Goal: Use online tool/utility: Utilize a website feature to perform a specific function

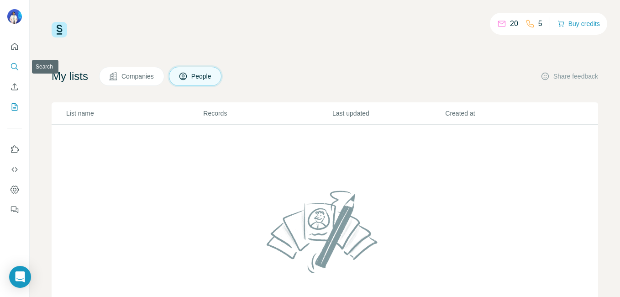
click at [15, 66] on icon "Search" at bounding box center [14, 66] width 9 height 9
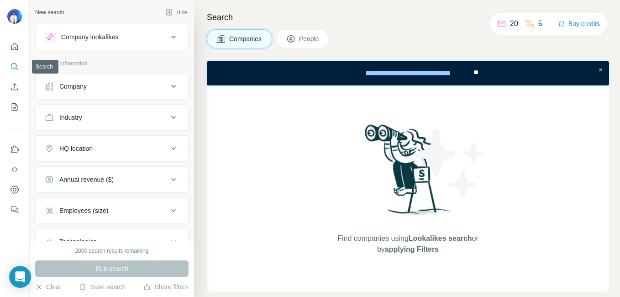
click at [12, 68] on icon "Search" at bounding box center [14, 66] width 6 height 6
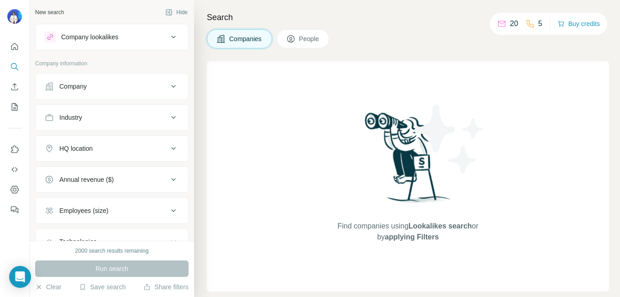
click at [305, 37] on span "People" at bounding box center [309, 38] width 21 height 9
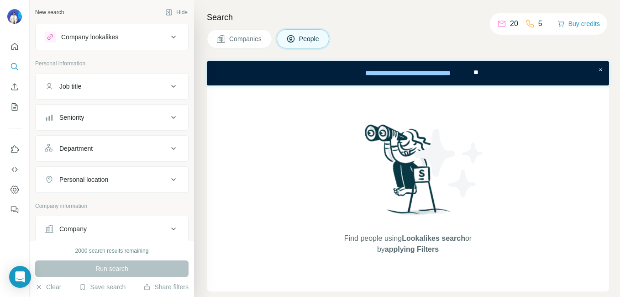
click at [240, 40] on span "Companies" at bounding box center [245, 38] width 33 height 9
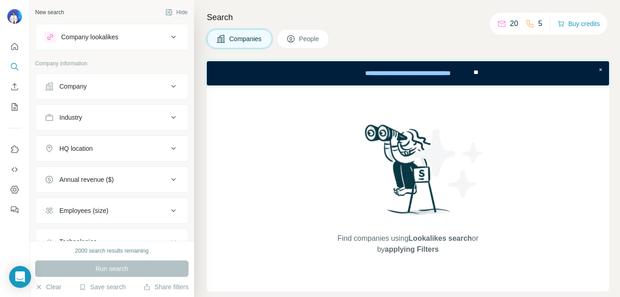
click at [223, 18] on h4 "Search" at bounding box center [408, 17] width 402 height 13
click at [15, 67] on icon "Search" at bounding box center [14, 66] width 9 height 9
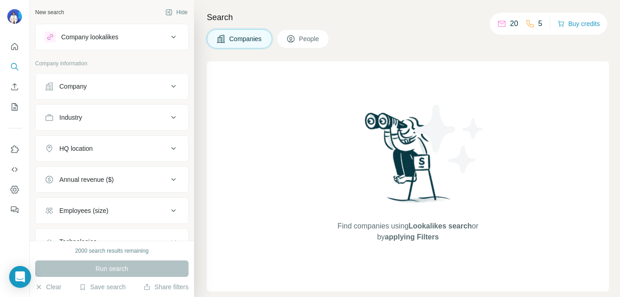
click at [16, 95] on nav at bounding box center [14, 76] width 15 height 77
click at [11, 48] on icon "Quick start" at bounding box center [14, 46] width 7 height 7
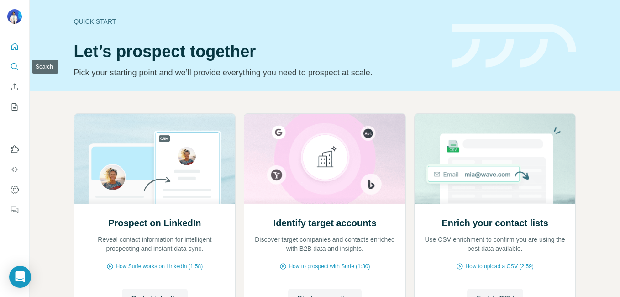
click at [12, 65] on icon "Search" at bounding box center [14, 66] width 9 height 9
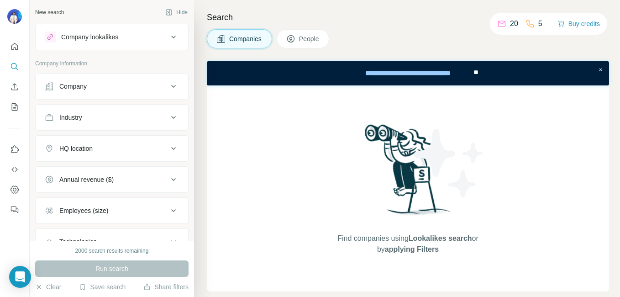
click at [159, 83] on div "Company" at bounding box center [106, 86] width 123 height 9
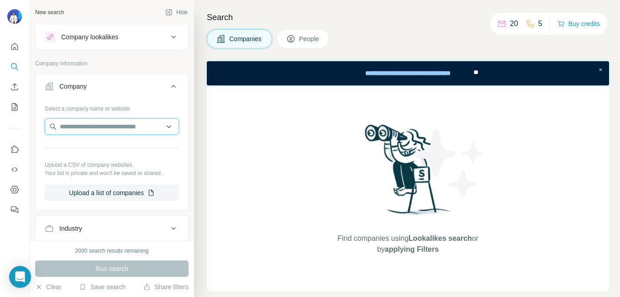
click at [126, 126] on input "text" at bounding box center [112, 126] width 134 height 16
click at [163, 127] on input "**********" at bounding box center [112, 126] width 134 height 16
click at [147, 126] on input "**********" at bounding box center [112, 126] width 134 height 16
click at [145, 126] on input "**********" at bounding box center [112, 126] width 134 height 16
type input "*"
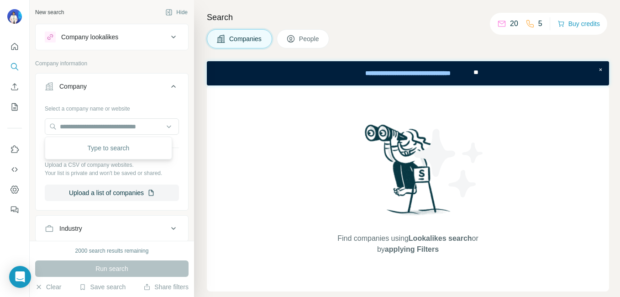
click at [138, 212] on ul "Company Select a company name or website Upload a CSV of company websites. Your…" at bounding box center [111, 235] width 153 height 324
click at [168, 39] on icon at bounding box center [173, 37] width 11 height 11
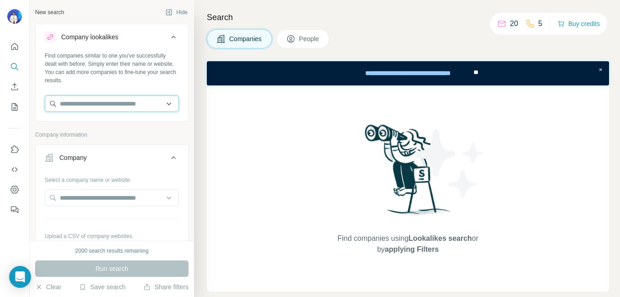
click at [126, 108] on input "text" at bounding box center [112, 103] width 134 height 16
type input "*"
